Goal: Navigation & Orientation: Understand site structure

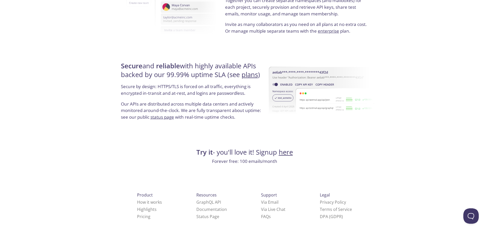
scroll to position [940, 0]
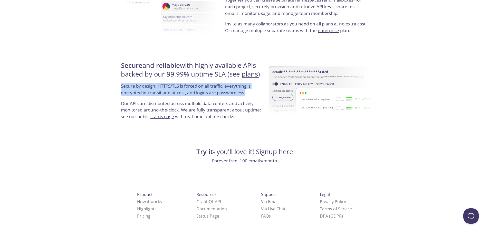
drag, startPoint x: 121, startPoint y: 87, endPoint x: 253, endPoint y: 92, distance: 132.3
click at [253, 92] on p "Secure by design: HTTPS/TLS is forced on all traffic, everything is encrypted i…" at bounding box center [192, 91] width 143 height 17
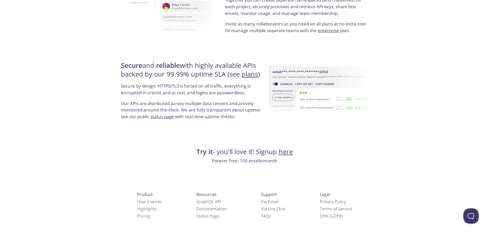
click at [250, 107] on p "Our APIs are distributed across multiple data centers and actively monitored ar…" at bounding box center [192, 112] width 143 height 24
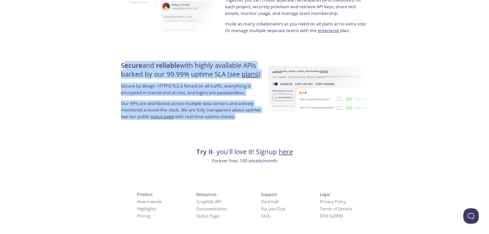
drag, startPoint x: 141, startPoint y: 77, endPoint x: 282, endPoint y: 131, distance: 150.6
click at [281, 131] on div "Secure and reliable with highly available APIs backed by our 99.99% uptime SLA …" at bounding box center [244, 92] width 251 height 77
click at [282, 131] on img at bounding box center [322, 91] width 106 height 82
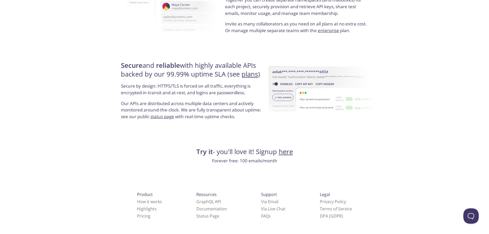
click at [298, 149] on h4 "Try it - you'll love it! Signup here" at bounding box center [244, 151] width 251 height 9
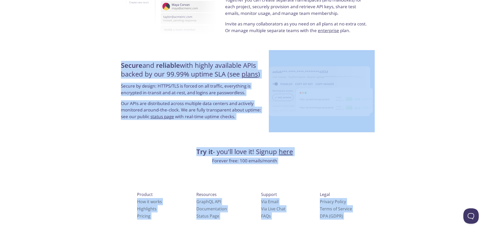
drag, startPoint x: 96, startPoint y: 56, endPoint x: 380, endPoint y: 169, distance: 306.1
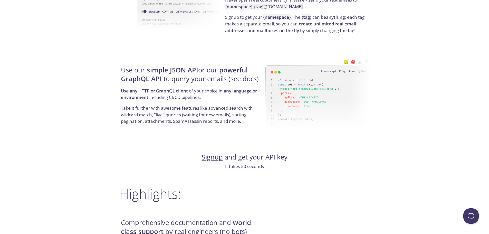
scroll to position [0, 0]
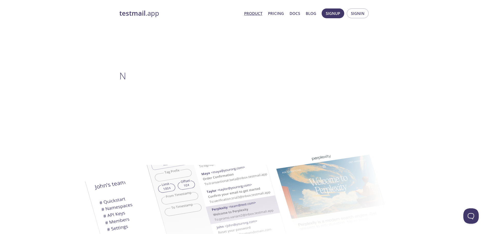
drag, startPoint x: 233, startPoint y: 157, endPoint x: 243, endPoint y: 59, distance: 99.0
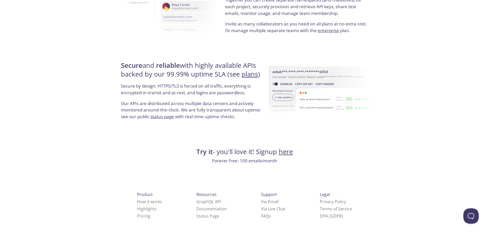
drag, startPoint x: 268, startPoint y: 122, endPoint x: 270, endPoint y: 186, distance: 63.7
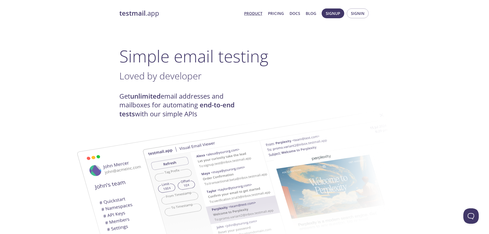
drag, startPoint x: 266, startPoint y: 133, endPoint x: 252, endPoint y: 16, distance: 118.5
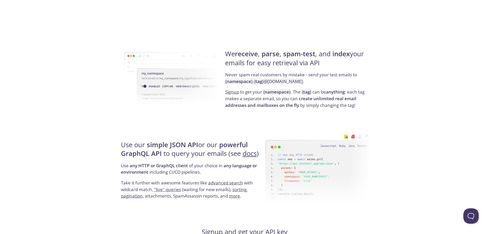
scroll to position [940, 0]
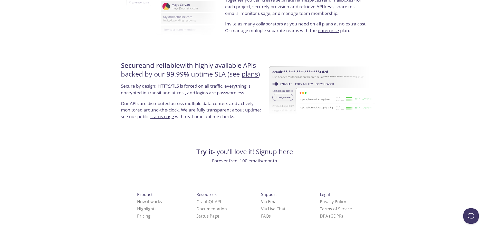
drag, startPoint x: 451, startPoint y: 75, endPoint x: 445, endPoint y: 160, distance: 84.9
